Goal: Information Seeking & Learning: Learn about a topic

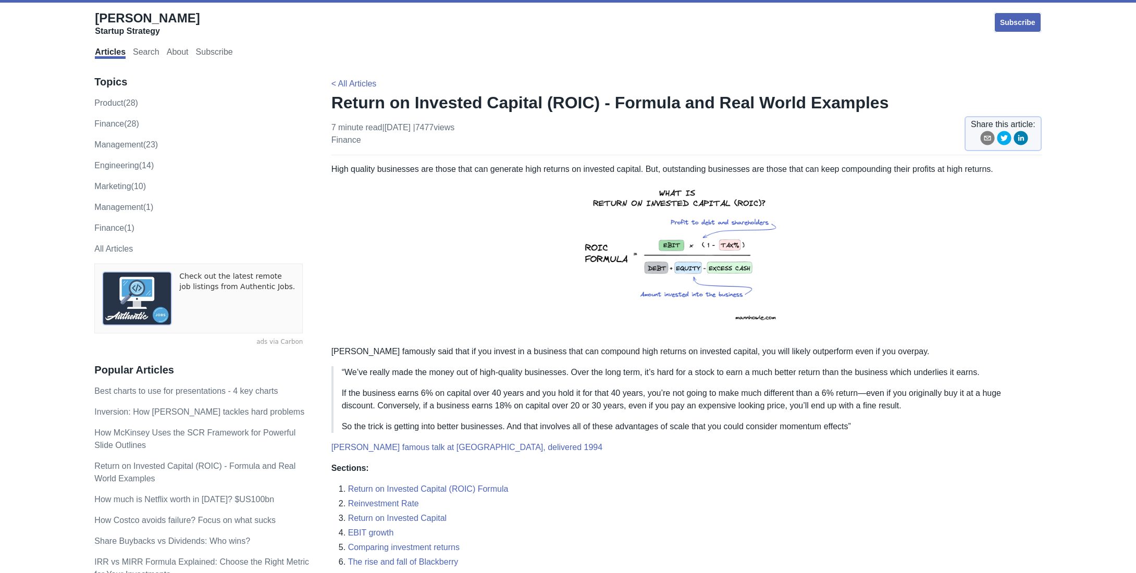
scroll to position [373, 0]
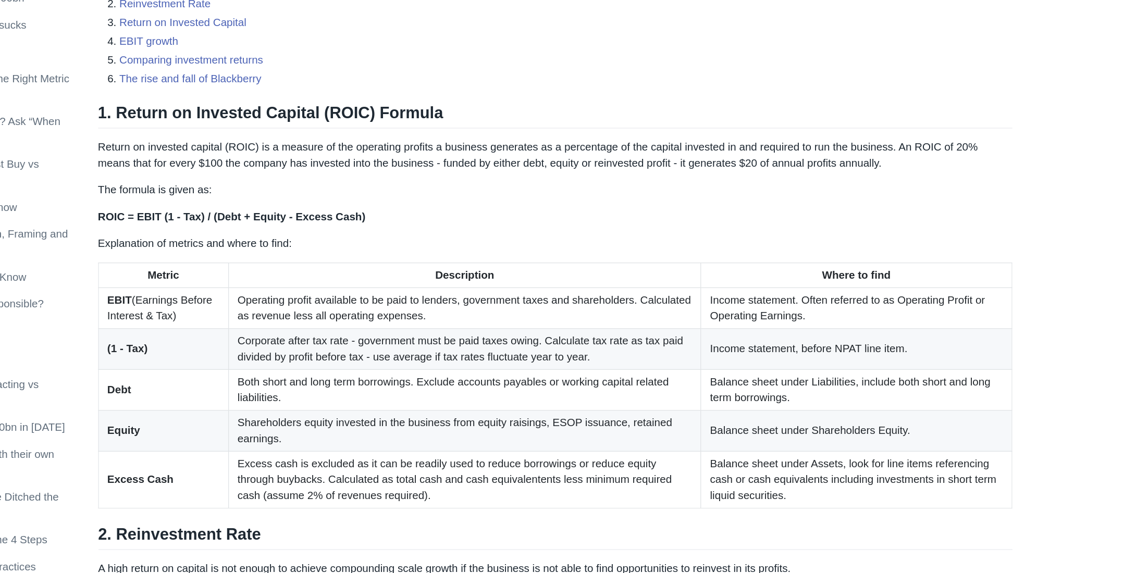
click at [662, 430] on td "Both short and long term borrowings. Exclude accounts payables or working capit…" at bounding box center [615, 431] width 367 height 32
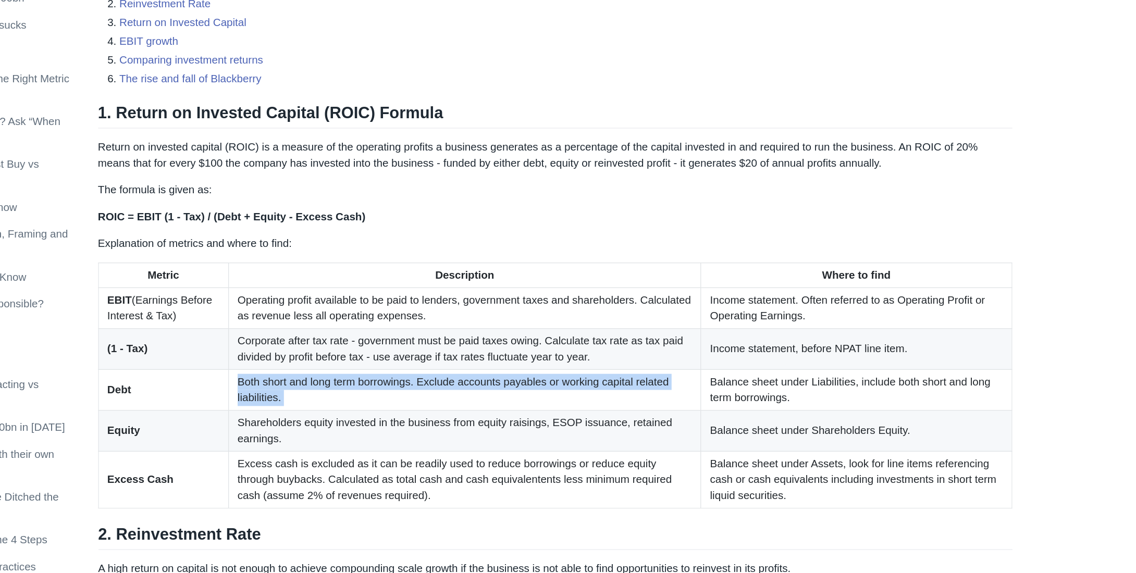
click at [662, 430] on td "Both short and long term borrowings. Exclude accounts payables or working capit…" at bounding box center [615, 431] width 367 height 32
click at [717, 443] on td "Both short and long term borrowings. Exclude accounts payables or working capit…" at bounding box center [615, 431] width 367 height 32
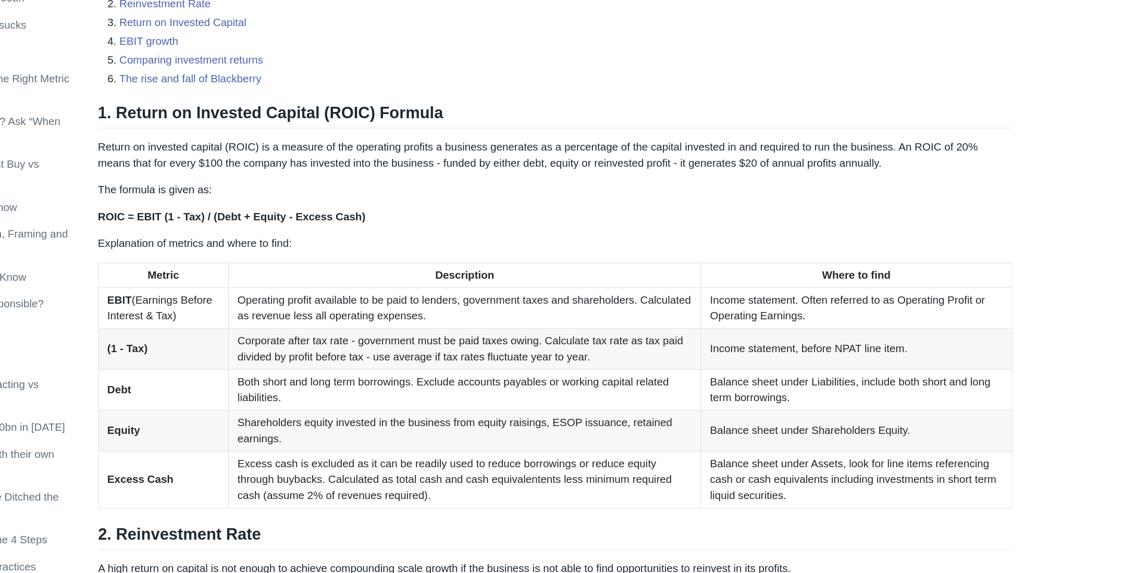
click at [717, 443] on td "Both short and long term borrowings. Exclude accounts payables or working capit…" at bounding box center [615, 431] width 367 height 32
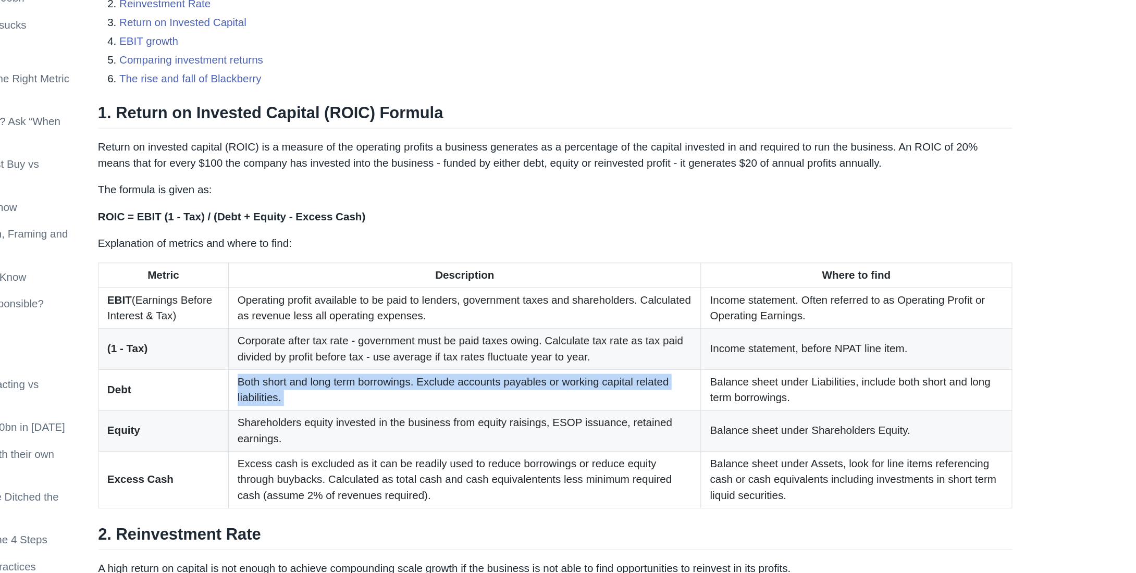
click at [717, 443] on td "Both short and long term borrowings. Exclude accounts payables or working capit…" at bounding box center [615, 431] width 367 height 32
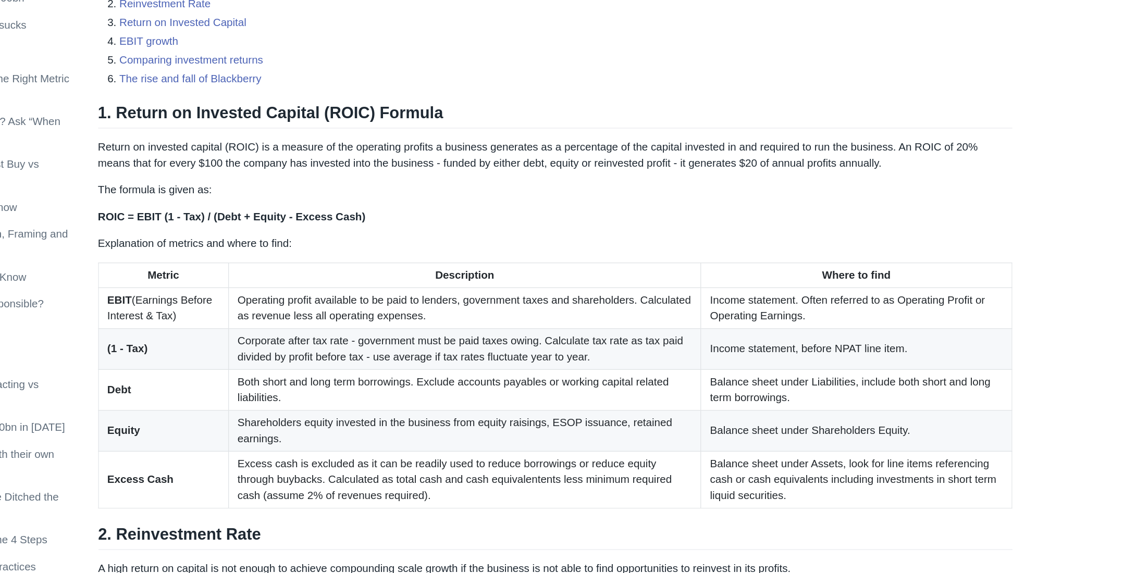
click at [441, 461] on td "Shareholders equity invested in the business from equity raisings, ESOP issuanc…" at bounding box center [615, 463] width 367 height 32
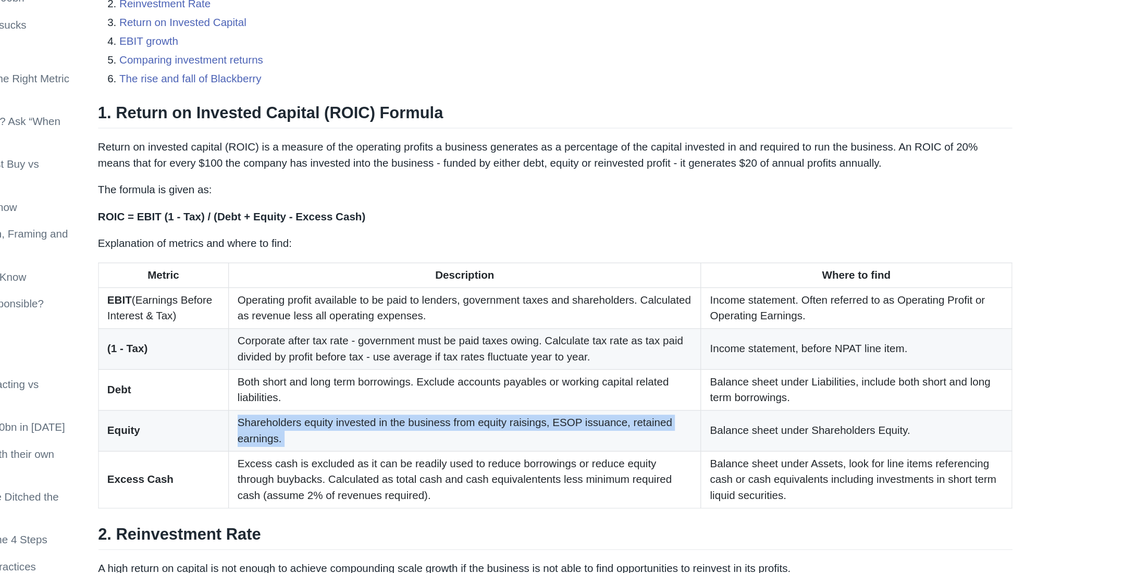
click at [441, 461] on td "Shareholders equity invested in the business from equity raisings, ESOP issuanc…" at bounding box center [615, 463] width 367 height 32
click at [468, 479] on td "Shareholders equity invested in the business from equity raisings, ESOP issuanc…" at bounding box center [615, 463] width 367 height 32
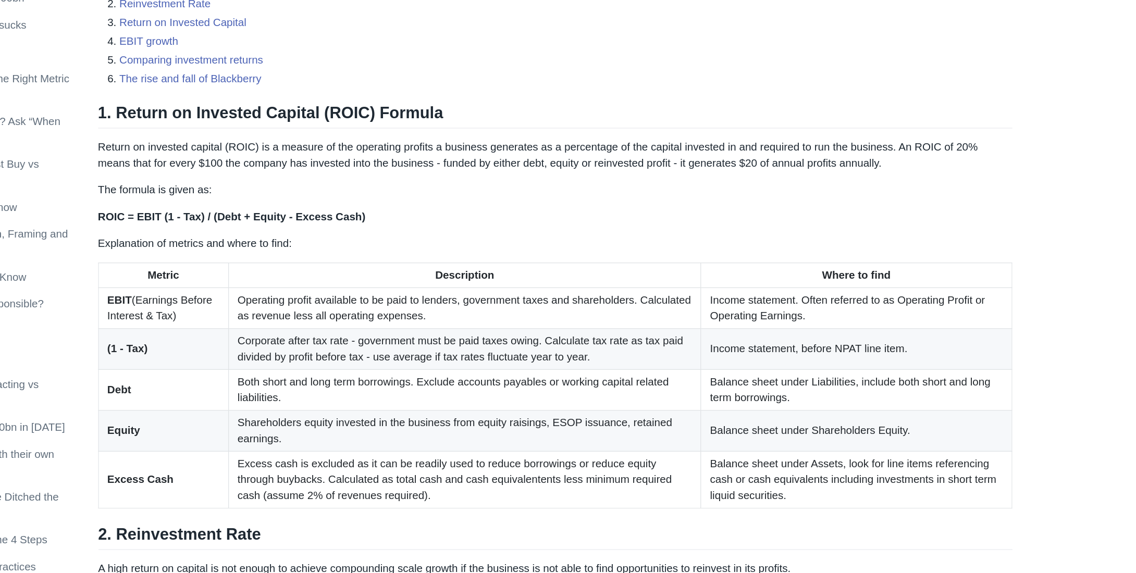
click at [468, 479] on td "Shareholders equity invested in the business from equity raisings, ESOP issuanc…" at bounding box center [615, 463] width 367 height 32
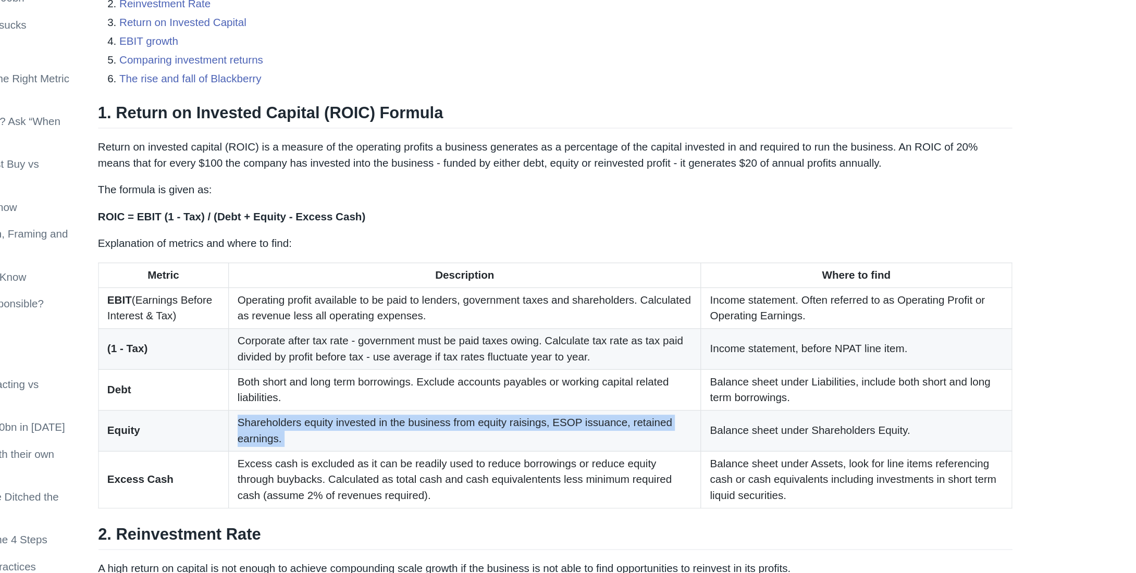
drag, startPoint x: 468, startPoint y: 484, endPoint x: 815, endPoint y: 477, distance: 346.5
click at [815, 477] on tr "Equity Shareholders equity invested in the business from equity raisings, ESOP …" at bounding box center [685, 463] width 709 height 32
click at [850, 479] on td "Balance sheet under Shareholders Equity." at bounding box center [920, 463] width 241 height 32
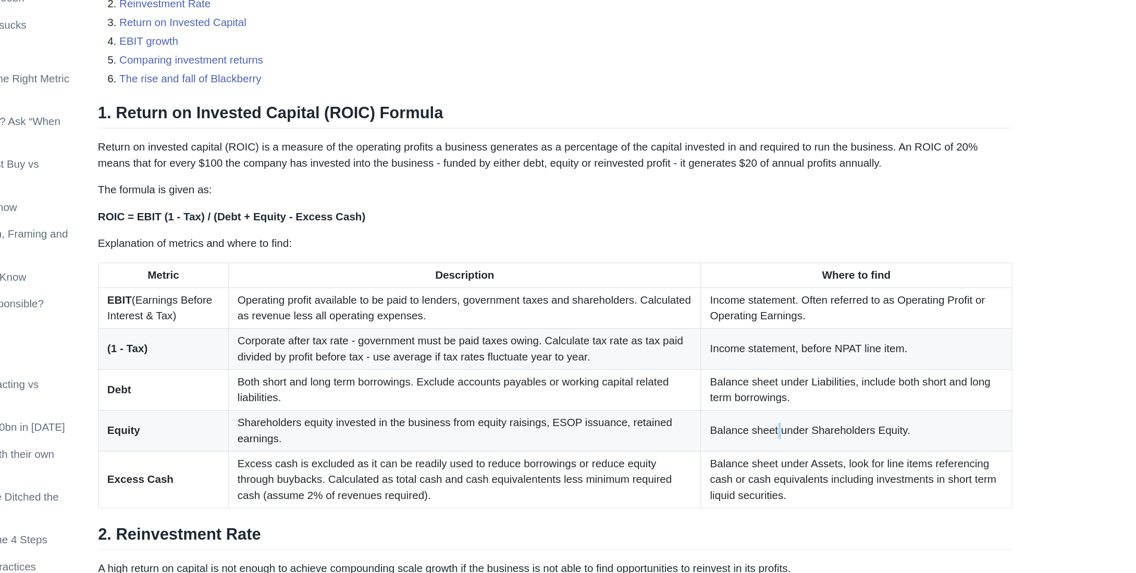
click at [850, 479] on td "Balance sheet under Shareholders Equity." at bounding box center [920, 463] width 241 height 32
click at [800, 498] on td "Balance sheet under Assets, look for line items referencing cash or cash equiva…" at bounding box center [920, 501] width 241 height 44
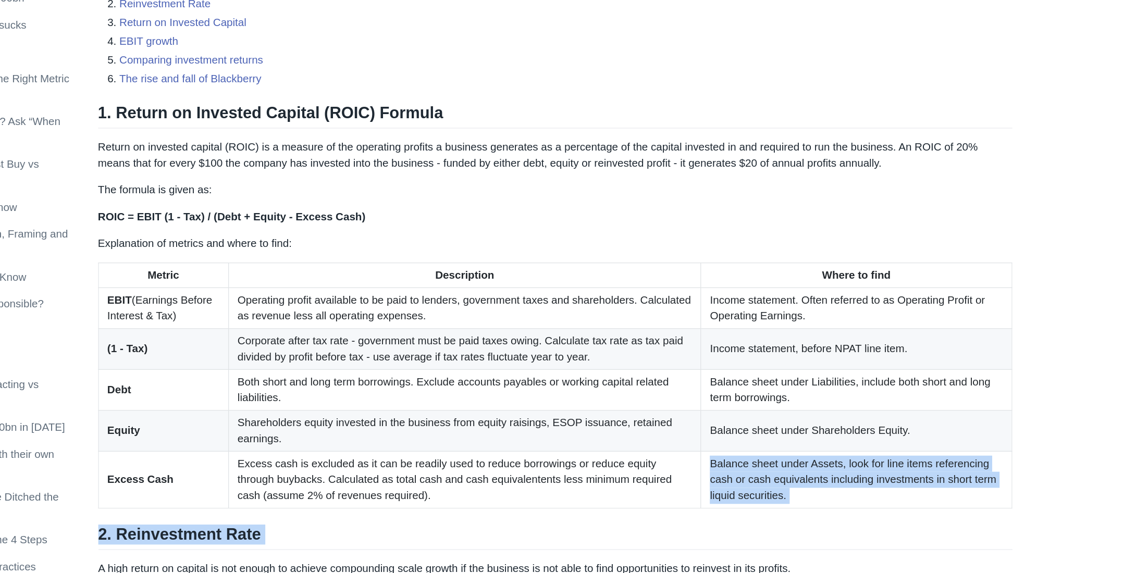
drag, startPoint x: 798, startPoint y: 498, endPoint x: 873, endPoint y: 551, distance: 91.6
click at [873, 551] on h2 "2. Reinvestment Rate" at bounding box center [686, 545] width 710 height 20
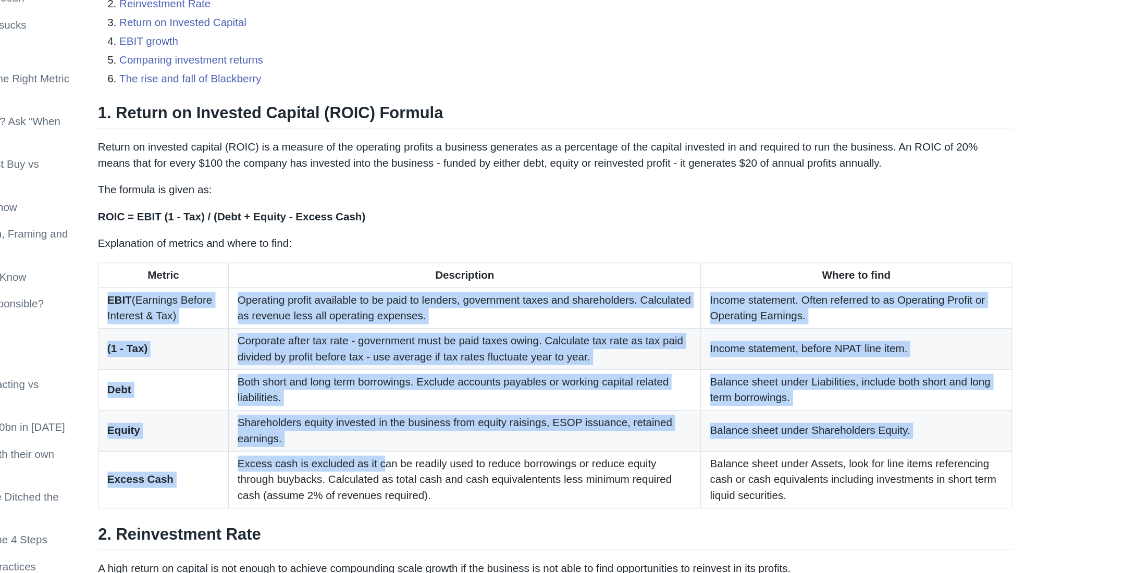
drag, startPoint x: 338, startPoint y: 359, endPoint x: 533, endPoint y: 496, distance: 239.3
click at [533, 496] on tbody "EBIT (Earnings Before Interest & Tax) Operating profit available to be paid to …" at bounding box center [685, 437] width 709 height 171
click at [533, 496] on td "Excess cash is excluded as it can be readily used to reduce borrowings or reduc…" at bounding box center [615, 501] width 367 height 44
